Goal: Information Seeking & Learning: Learn about a topic

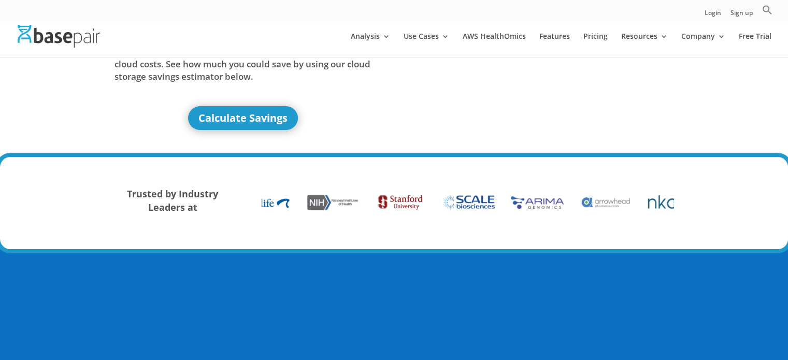
scroll to position [104, 0]
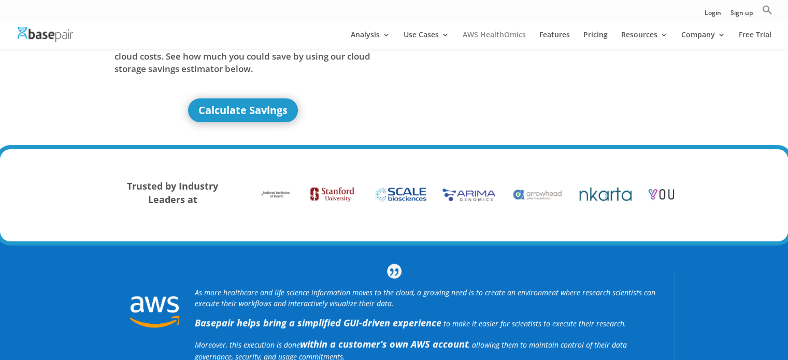
click at [484, 39] on link "AWS HealthOmics" at bounding box center [494, 40] width 63 height 18
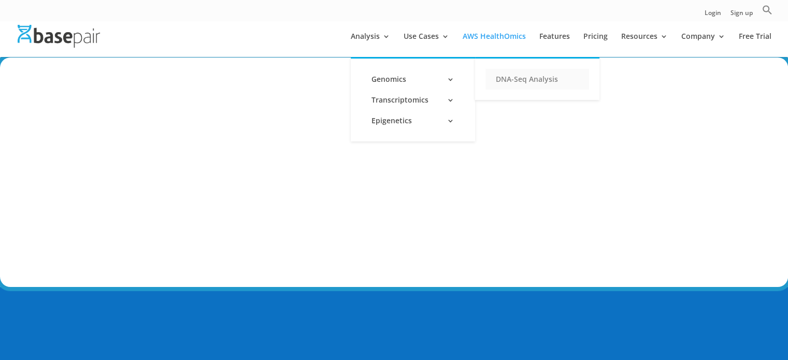
click at [542, 82] on link "DNA-Seq Analysis" at bounding box center [537, 79] width 104 height 21
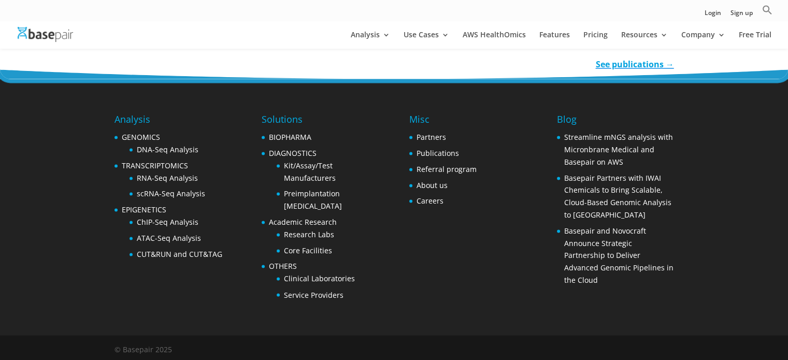
scroll to position [1683, 0]
